Goal: Task Accomplishment & Management: Use online tool/utility

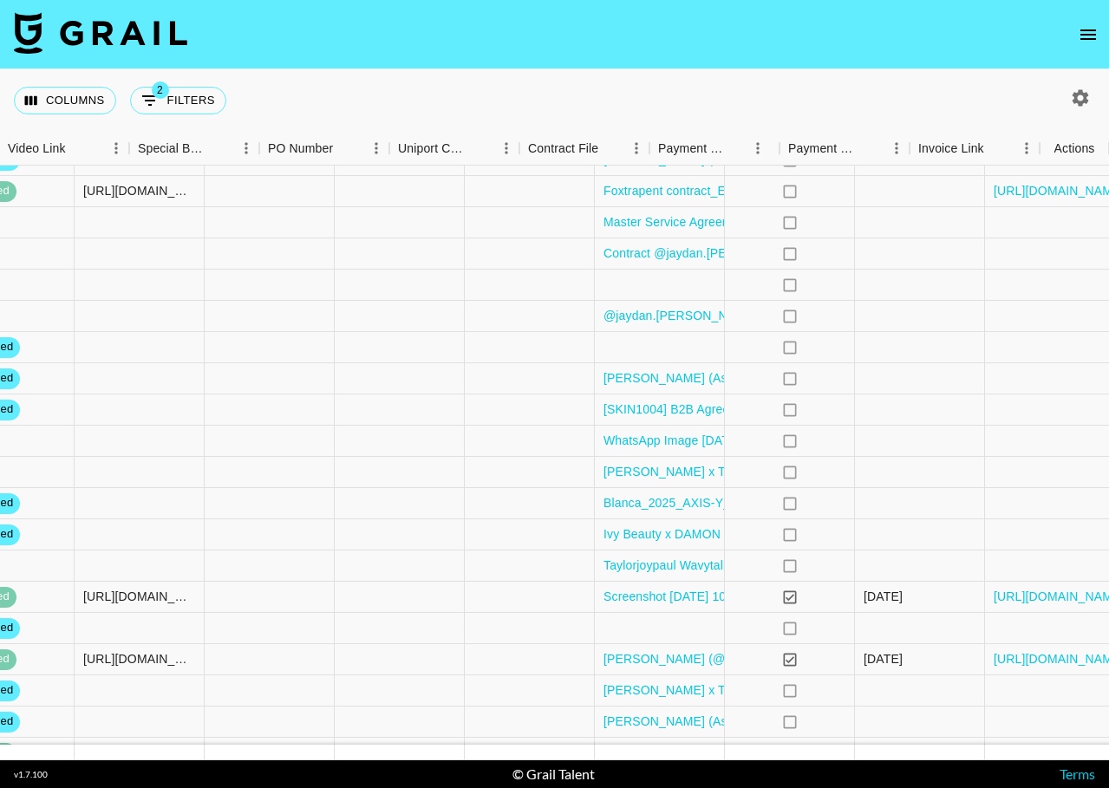
scroll to position [46, 1575]
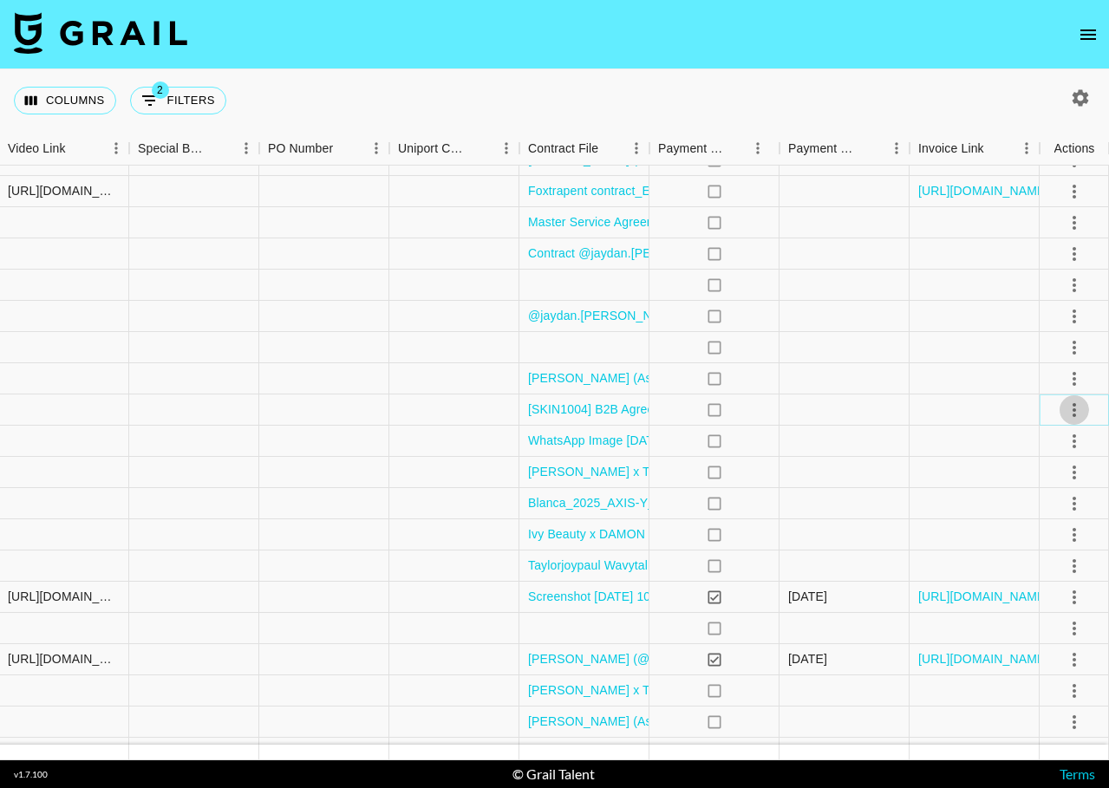
click at [1070, 412] on icon "select merge strategy" at bounding box center [1074, 410] width 21 height 21
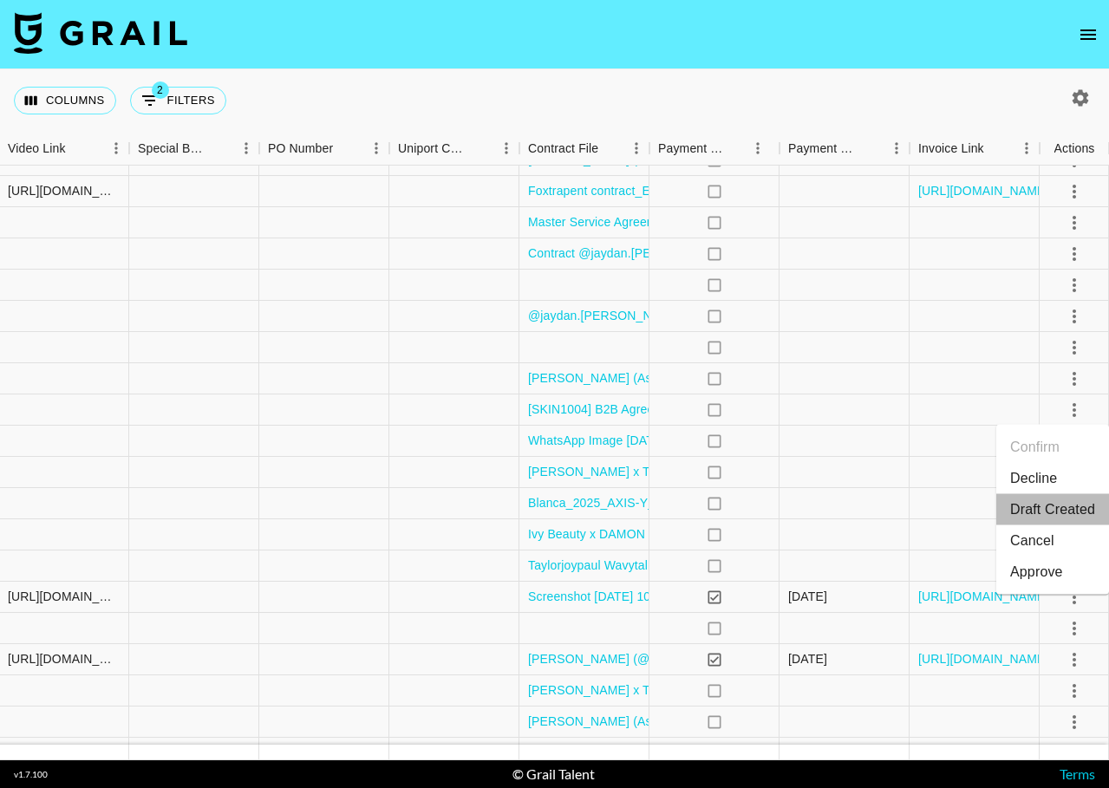
click at [1042, 511] on li "Draft Created" at bounding box center [1053, 509] width 113 height 31
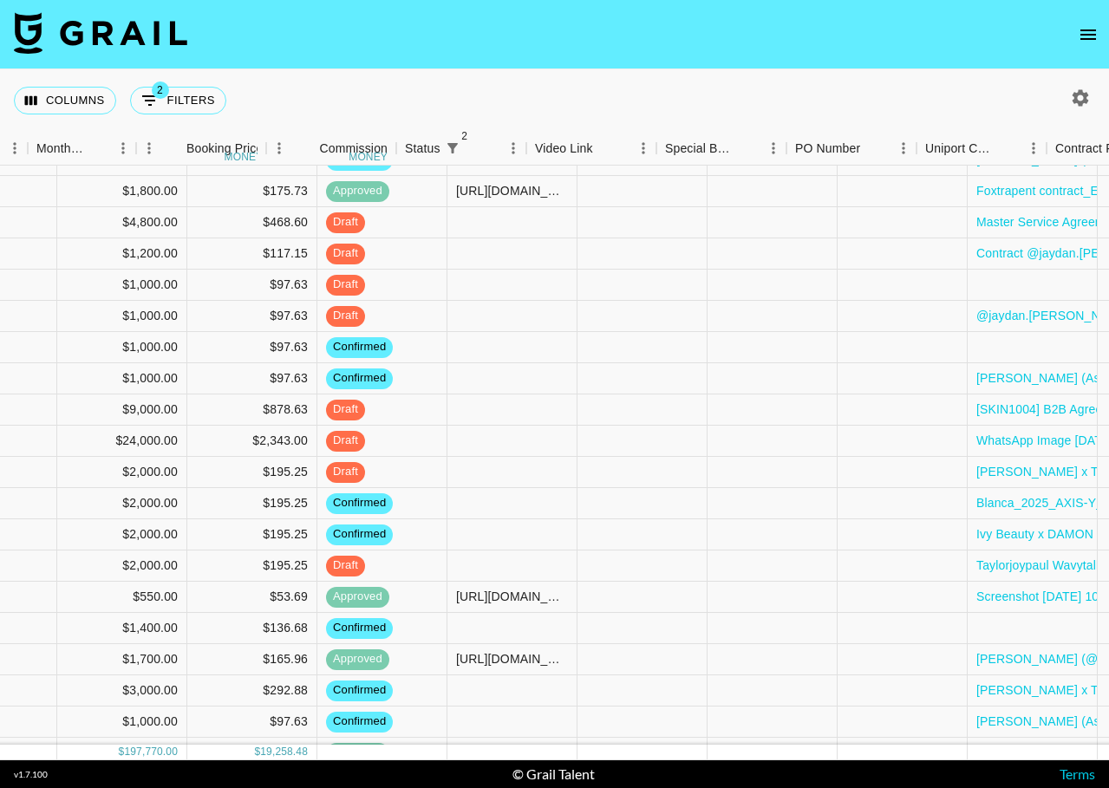
scroll to position [46, 760]
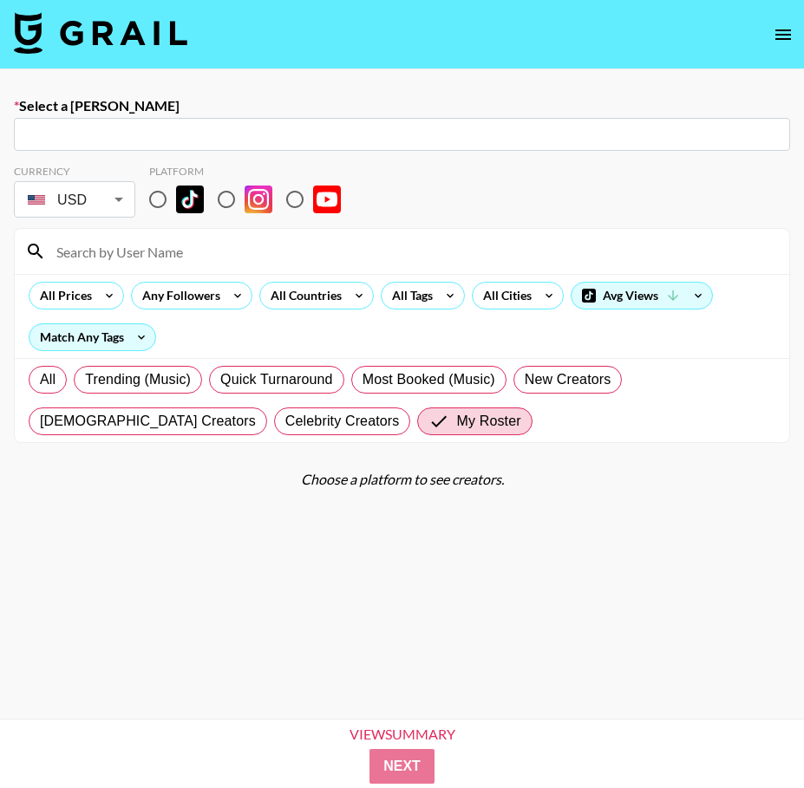
click at [189, 27] on nav at bounding box center [402, 34] width 804 height 69
click at [160, 30] on img at bounding box center [100, 32] width 173 height 42
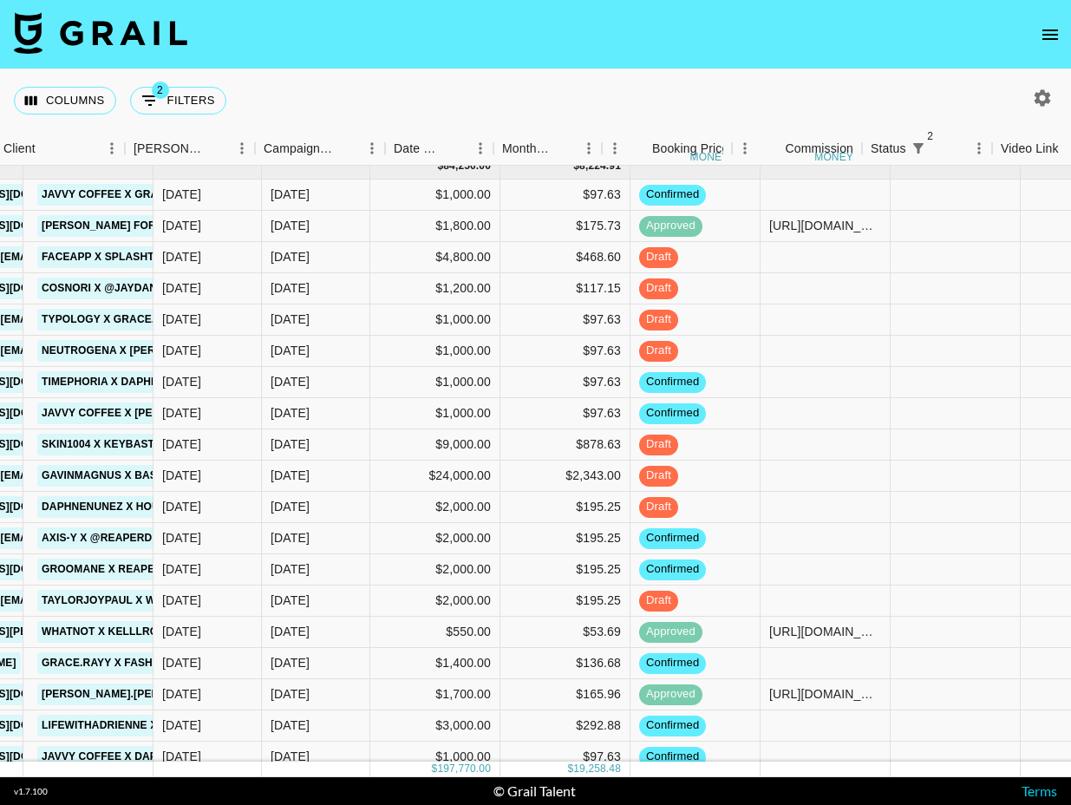
scroll to position [11, 1023]
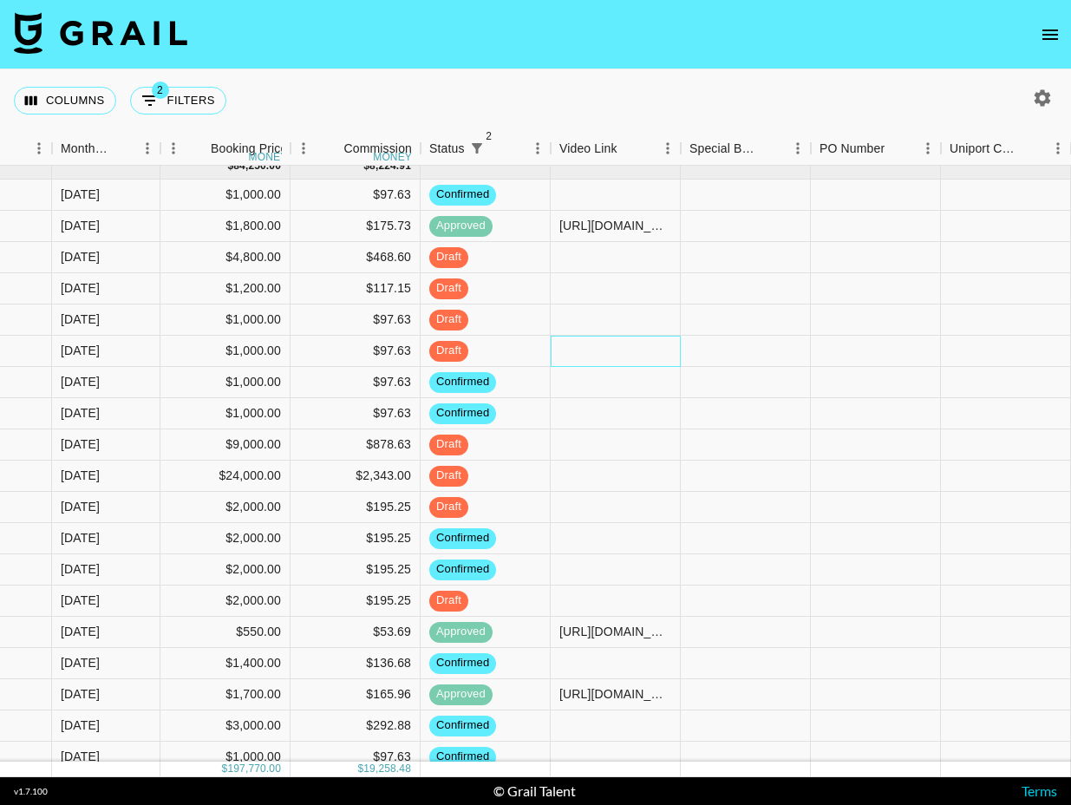
click at [593, 343] on div at bounding box center [616, 351] width 130 height 31
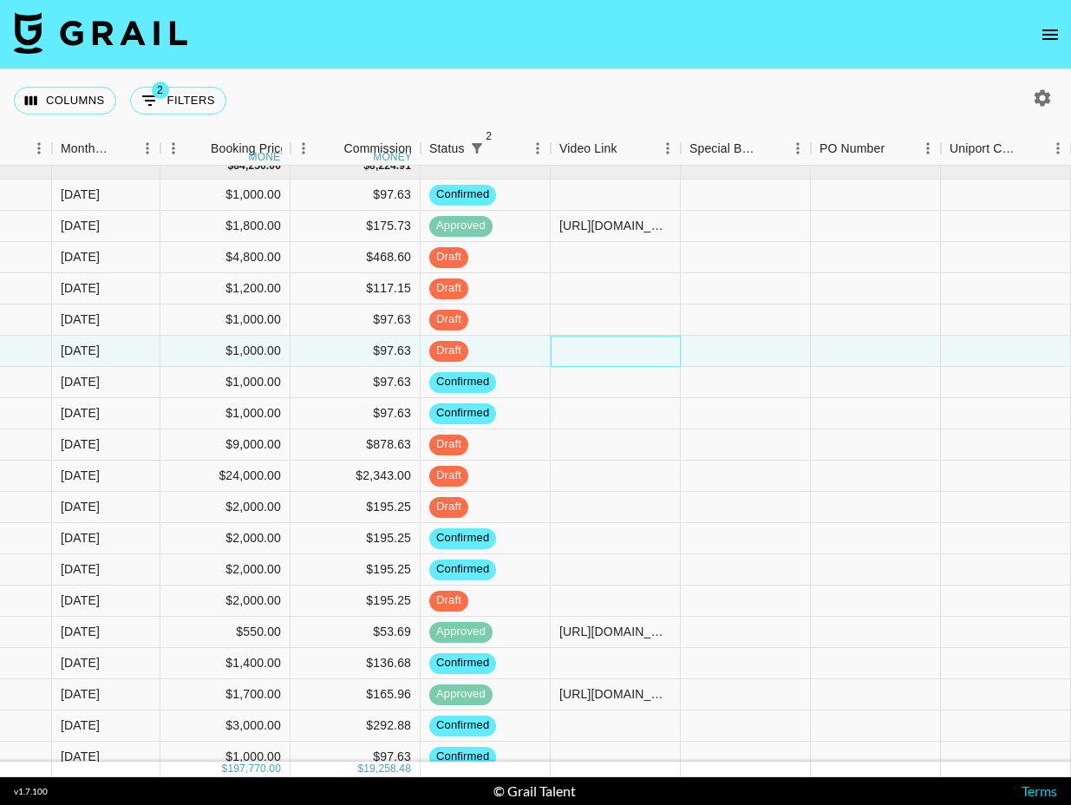
click at [593, 343] on div at bounding box center [616, 351] width 130 height 31
type input "[URL][DOMAIN_NAME][DOMAIN_NAME][PERSON_NAME]"
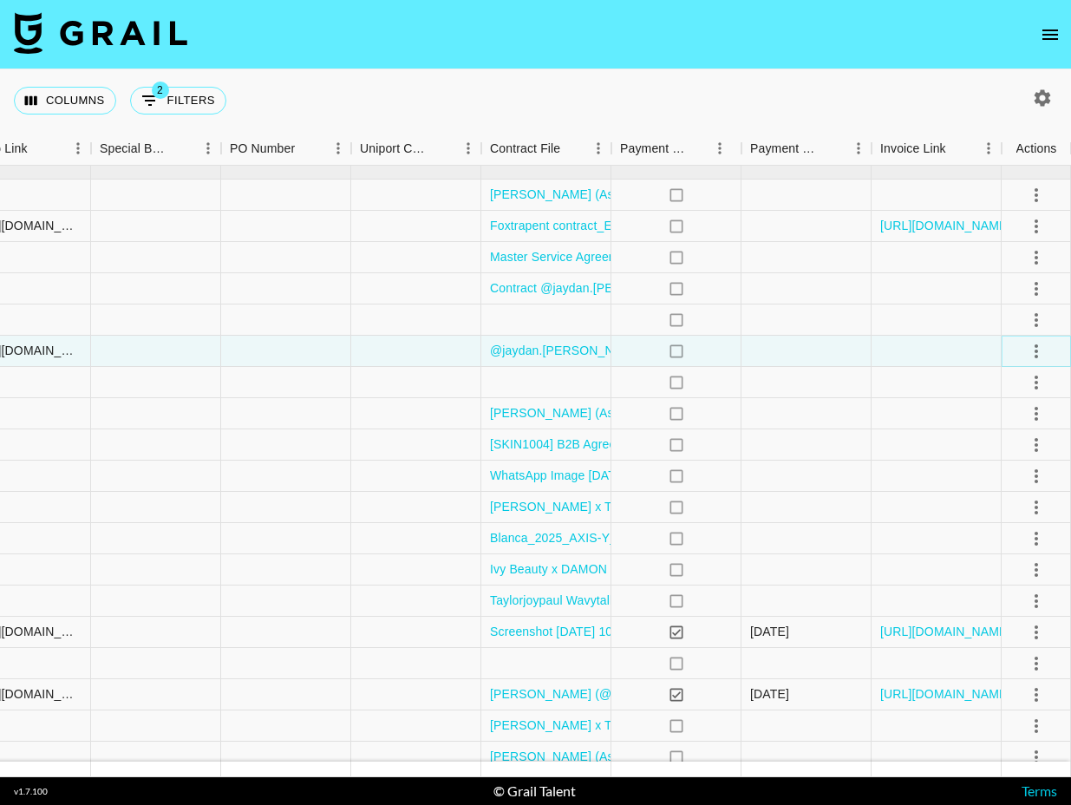
click at [803, 356] on icon "select merge strategy" at bounding box center [1036, 351] width 21 height 21
click at [803, 510] on li "Approve" at bounding box center [1014, 513] width 113 height 31
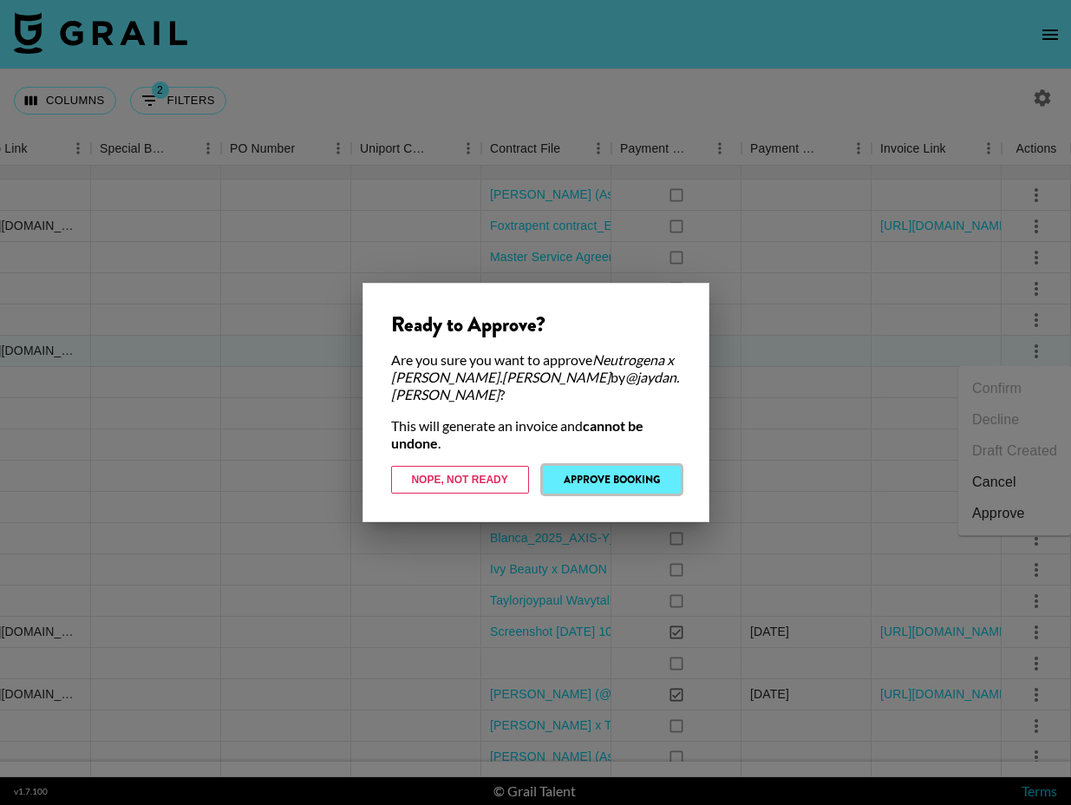
click at [625, 466] on button "Approve Booking" at bounding box center [612, 480] width 138 height 28
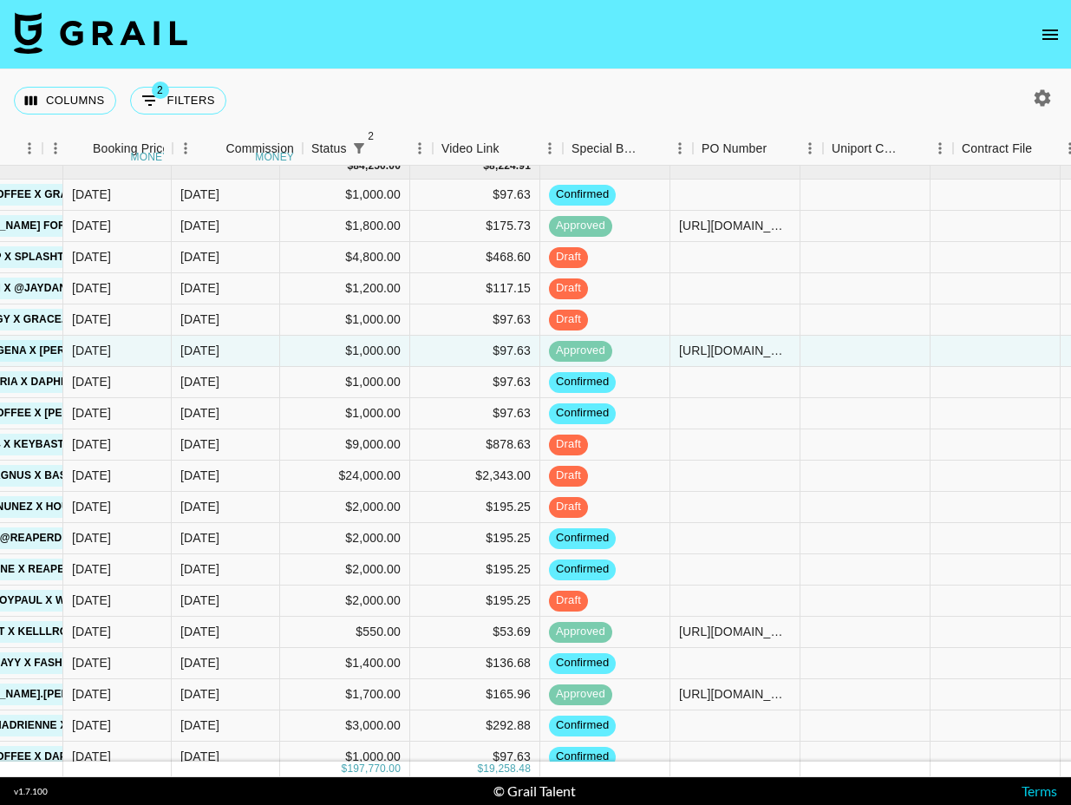
scroll to position [11, 582]
